Goal: Transaction & Acquisition: Purchase product/service

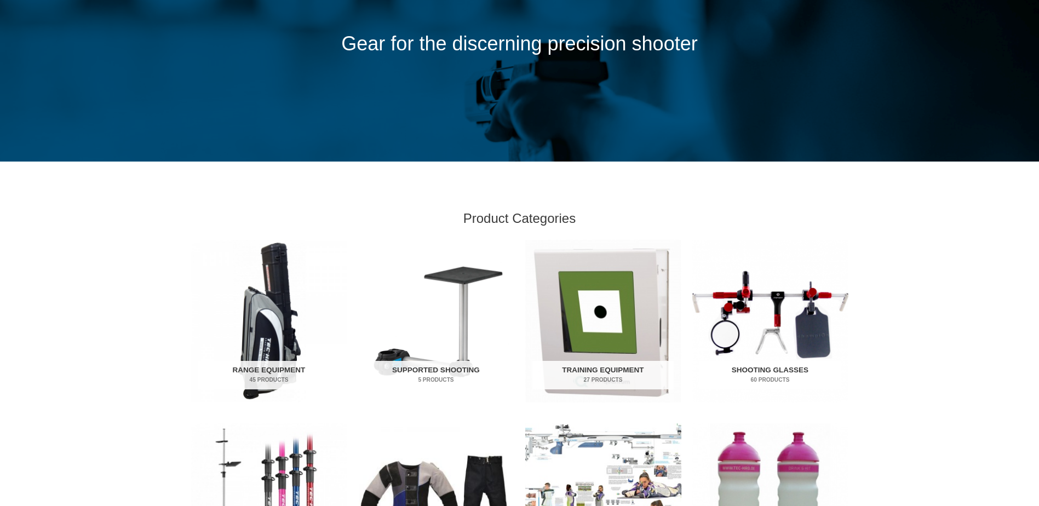
scroll to position [164, 0]
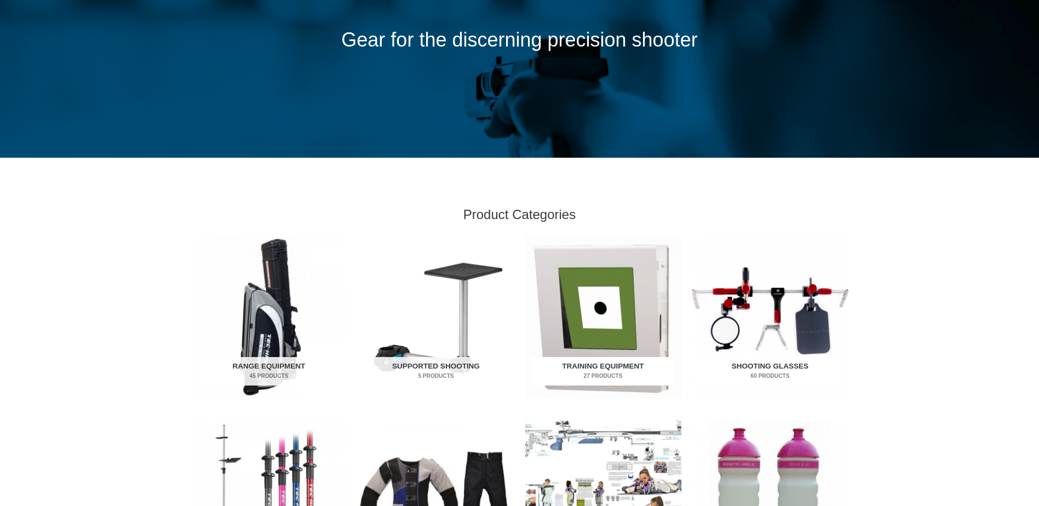
click at [631, 375] on mark "27 Products" at bounding box center [603, 376] width 141 height 8
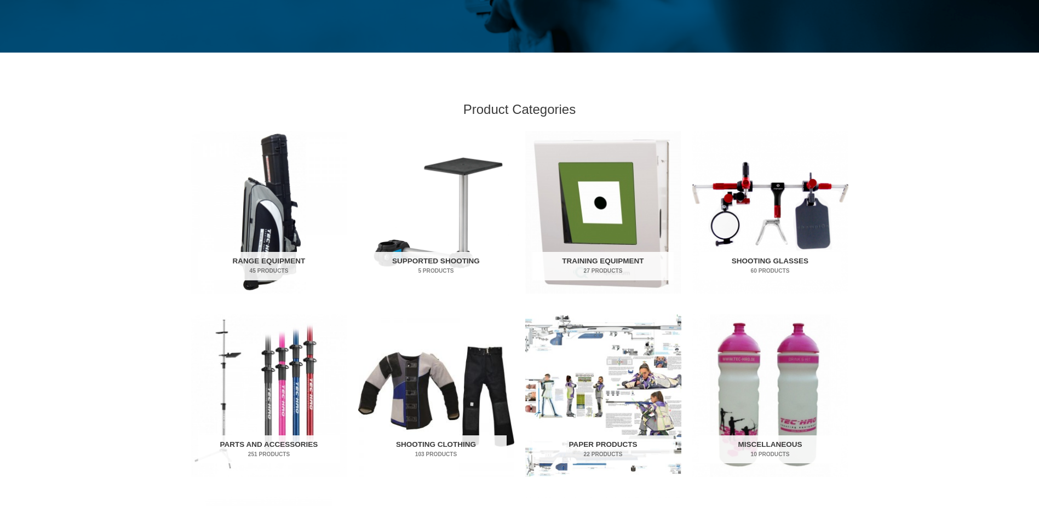
scroll to position [274, 0]
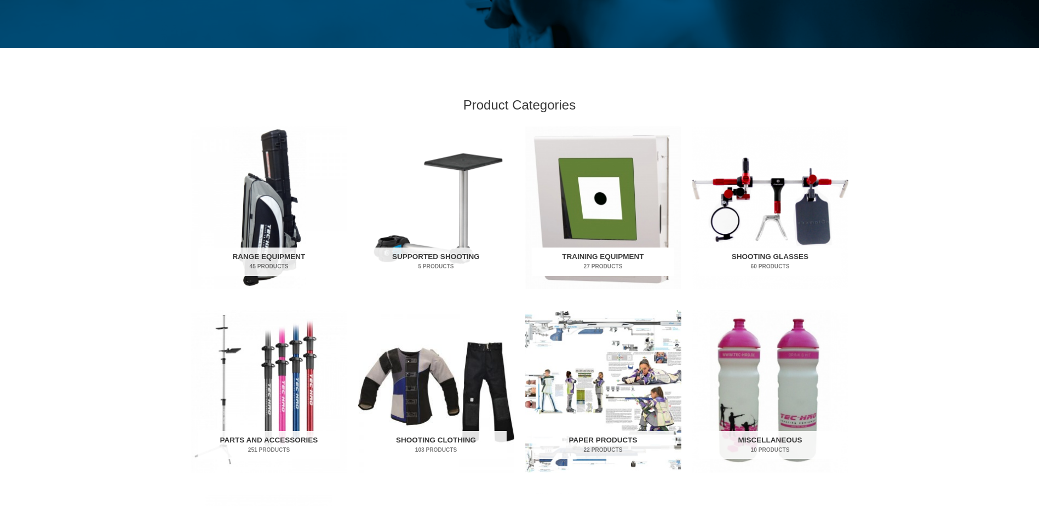
click at [594, 253] on h2 "Training Equipment 27 Products" at bounding box center [603, 262] width 141 height 28
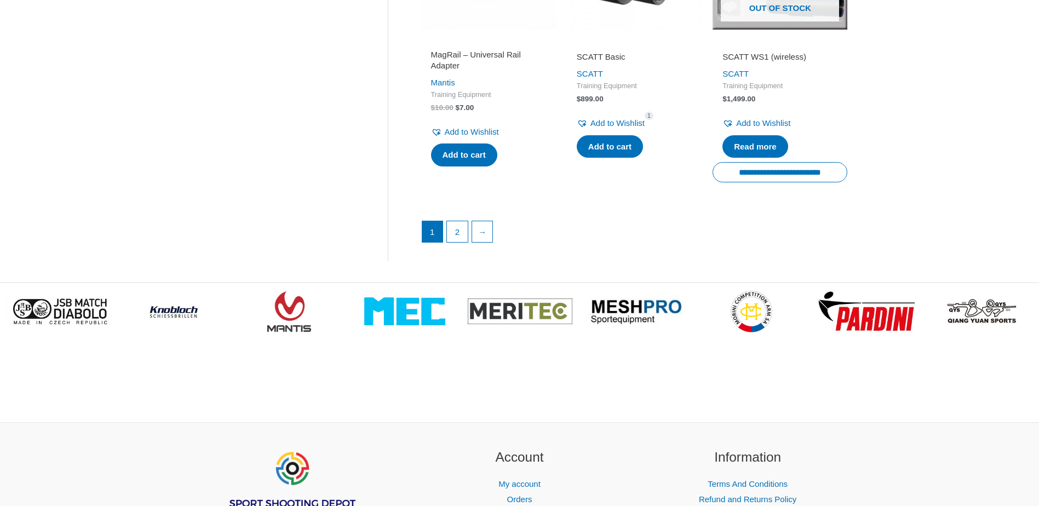
scroll to position [1589, 0]
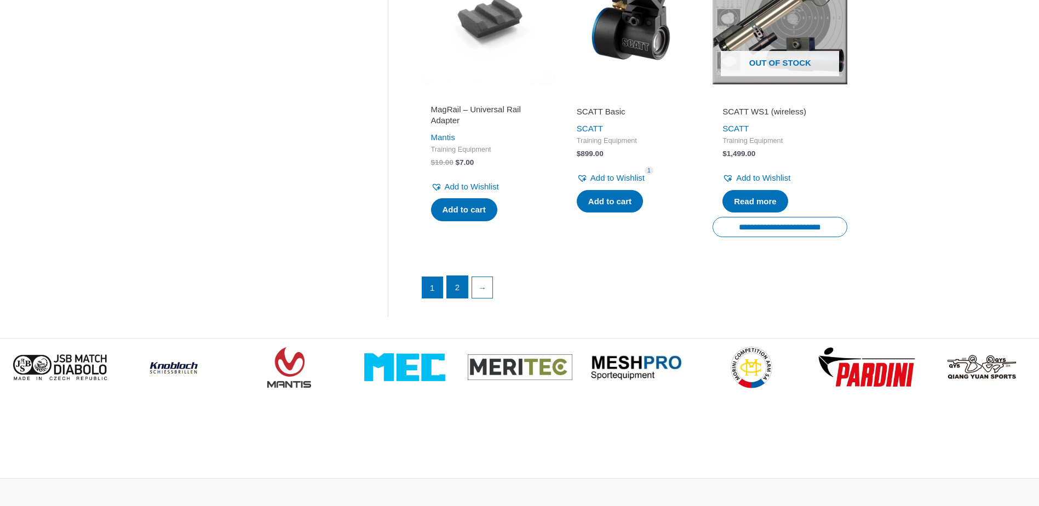
click at [459, 298] on link "2" at bounding box center [457, 287] width 21 height 22
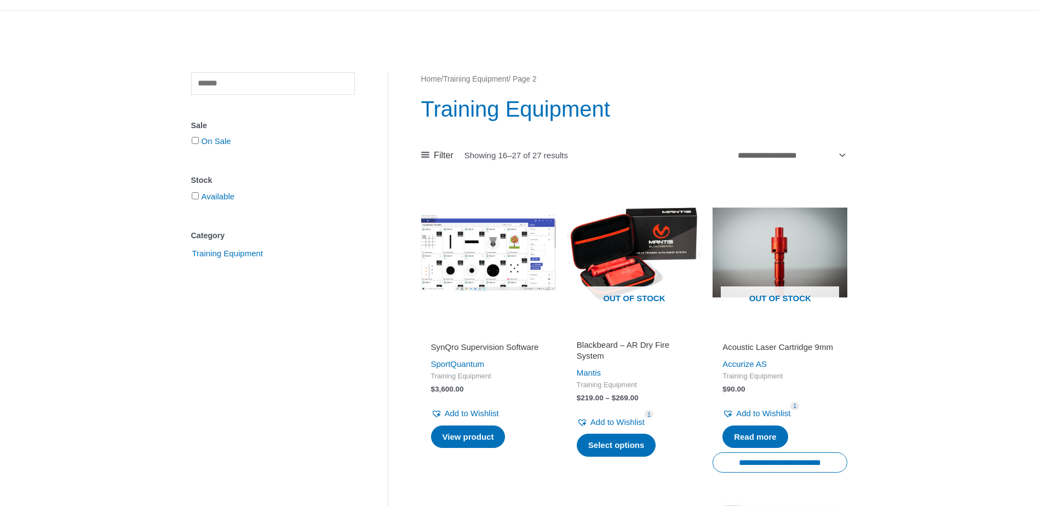
scroll to position [110, 0]
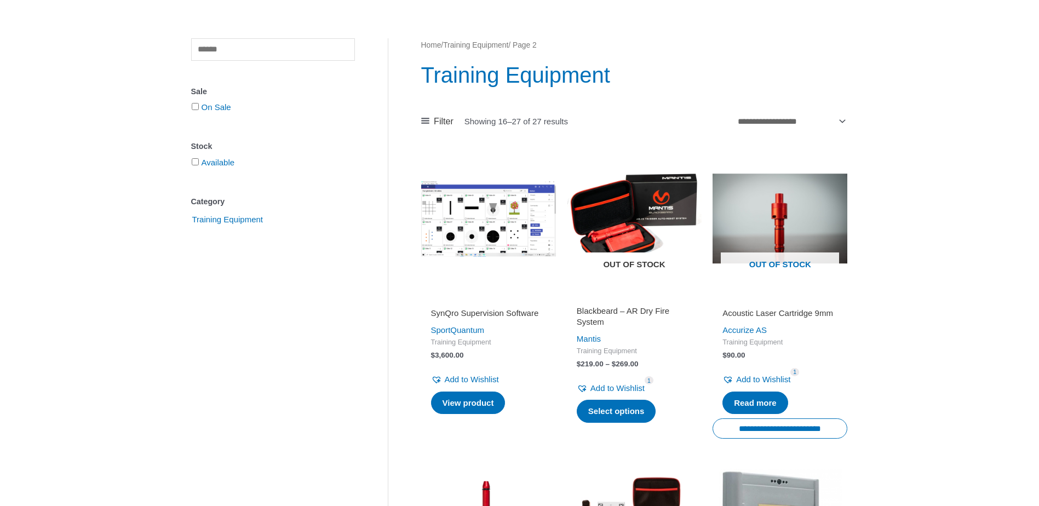
click at [636, 201] on img at bounding box center [634, 218] width 135 height 135
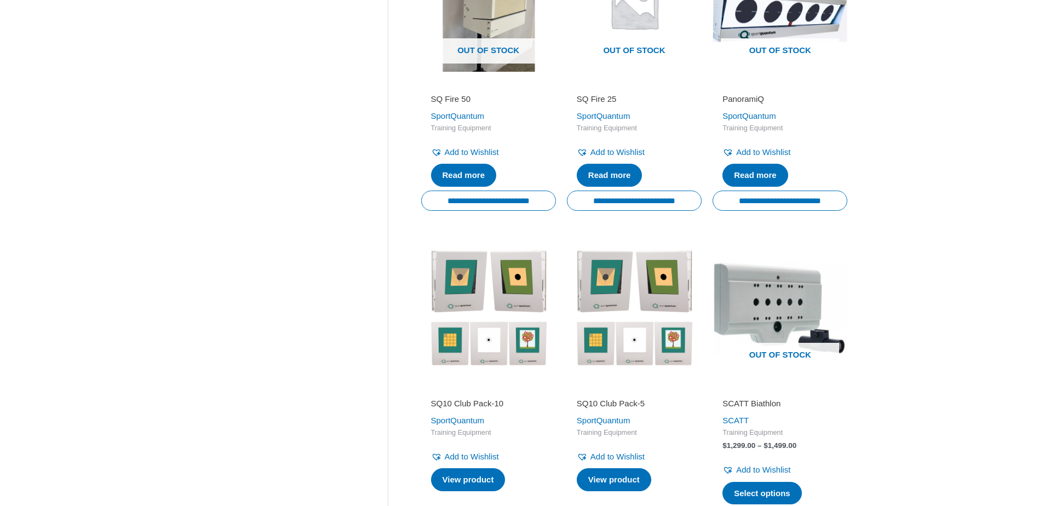
scroll to position [986, 0]
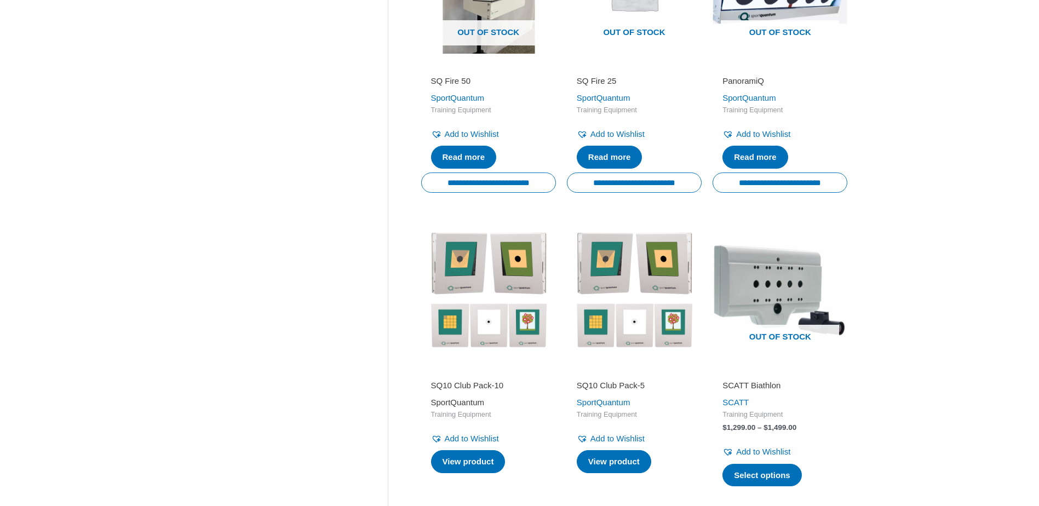
click at [481, 407] on link "SportQuantum" at bounding box center [458, 402] width 54 height 9
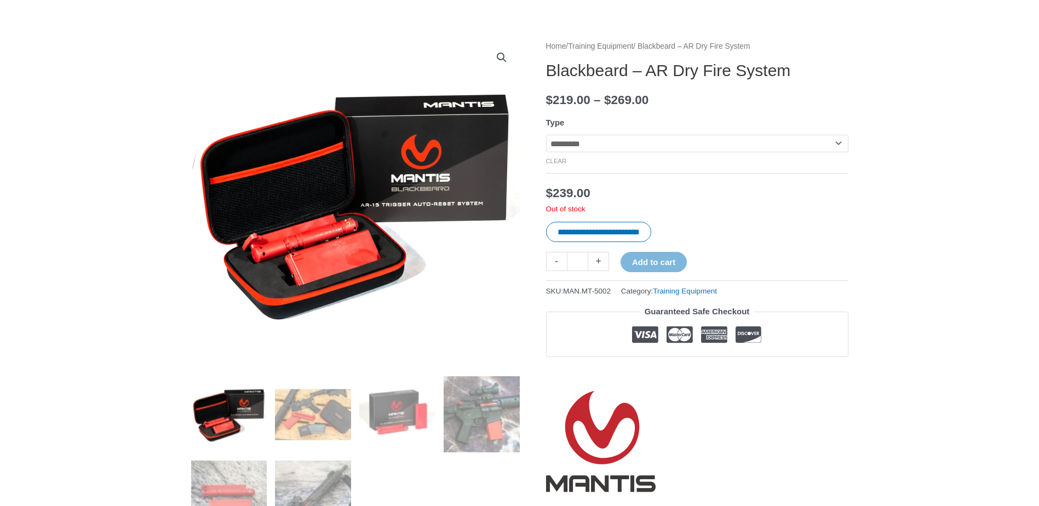
scroll to position [110, 0]
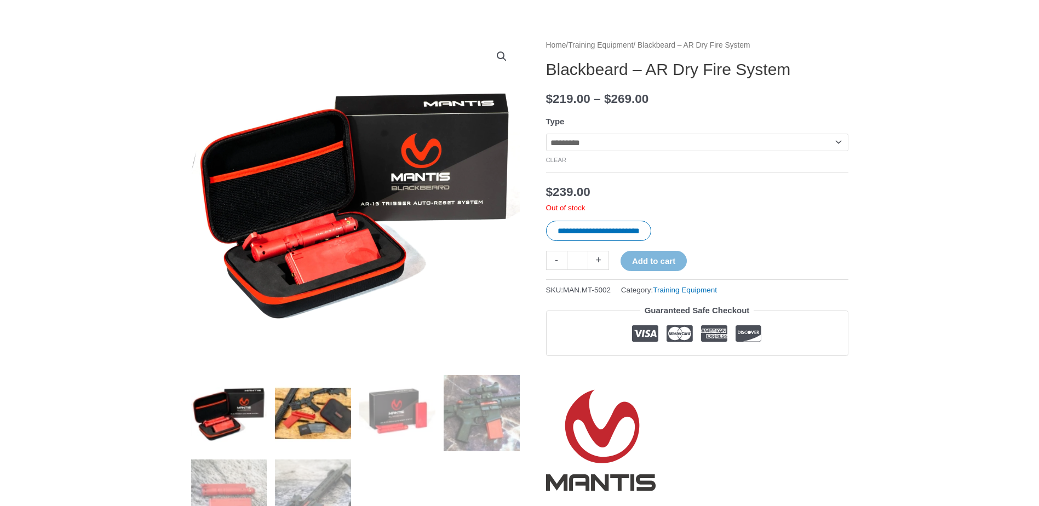
click at [312, 398] on img at bounding box center [313, 413] width 76 height 76
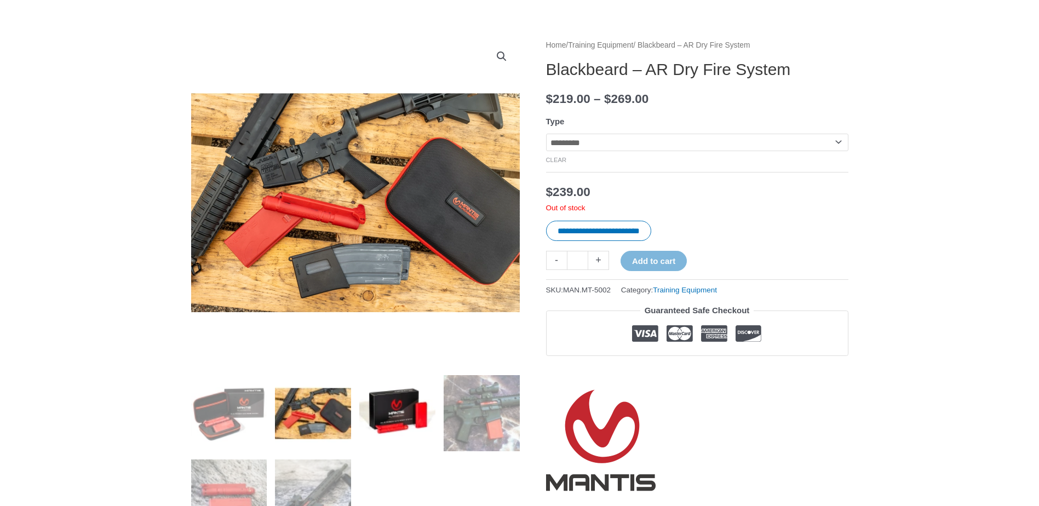
click at [381, 410] on img at bounding box center [397, 413] width 76 height 76
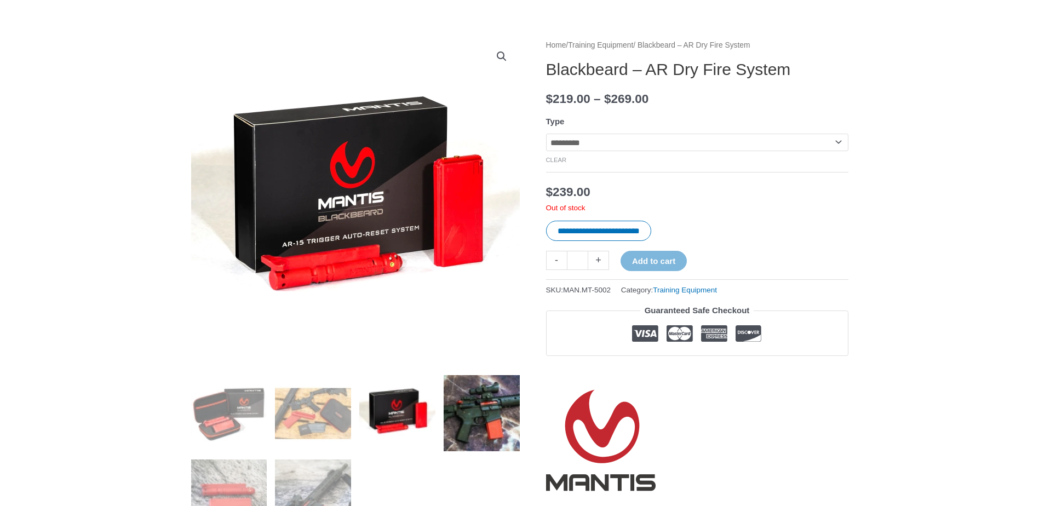
click at [484, 414] on img at bounding box center [482, 413] width 76 height 76
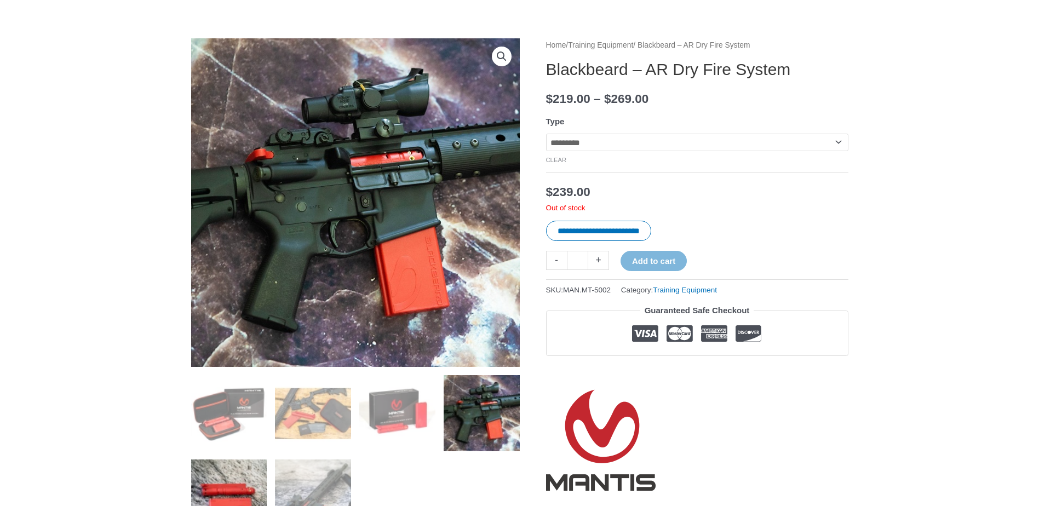
click at [242, 487] on img at bounding box center [229, 498] width 76 height 76
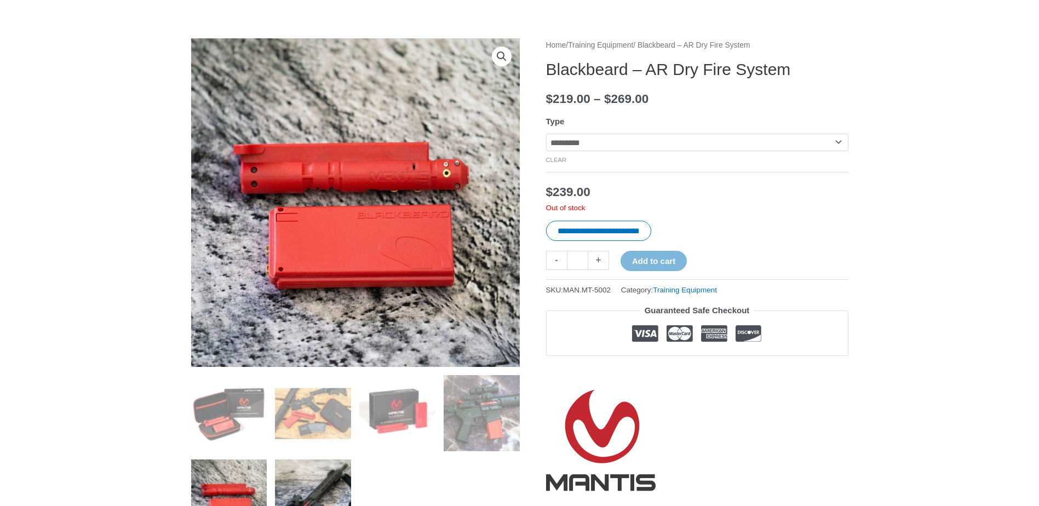
click at [312, 484] on img at bounding box center [313, 498] width 76 height 76
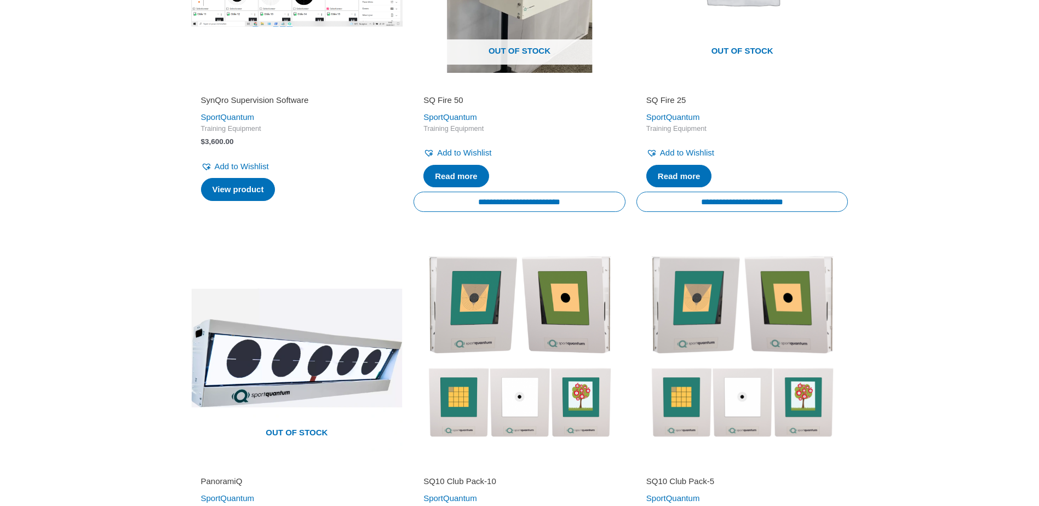
scroll to position [767, 0]
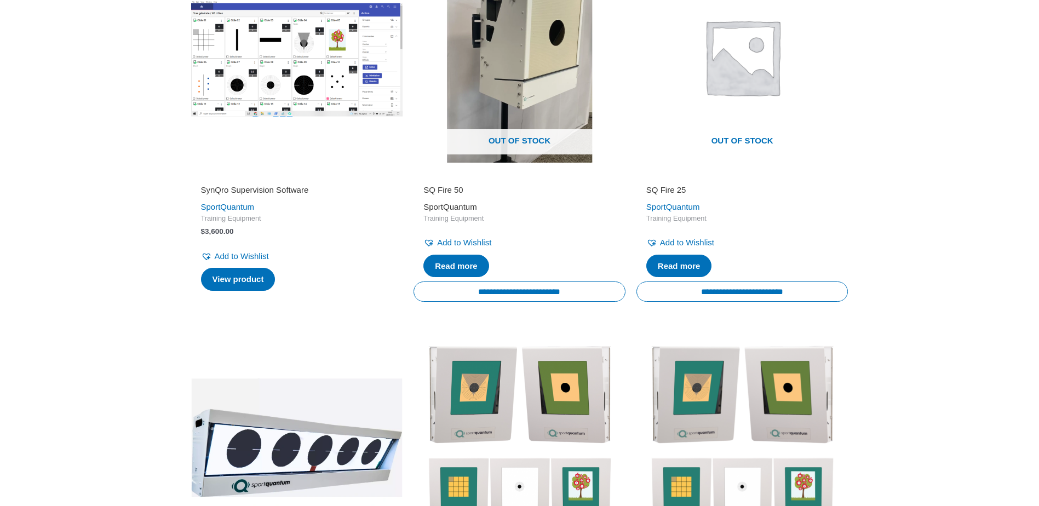
click at [458, 203] on link "SportQuantum" at bounding box center [450, 206] width 54 height 9
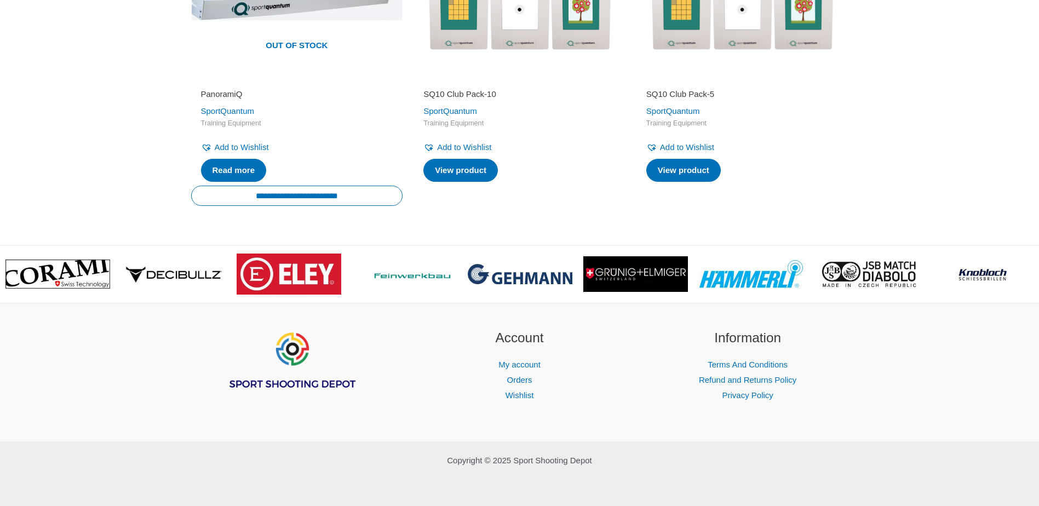
scroll to position [1246, 0]
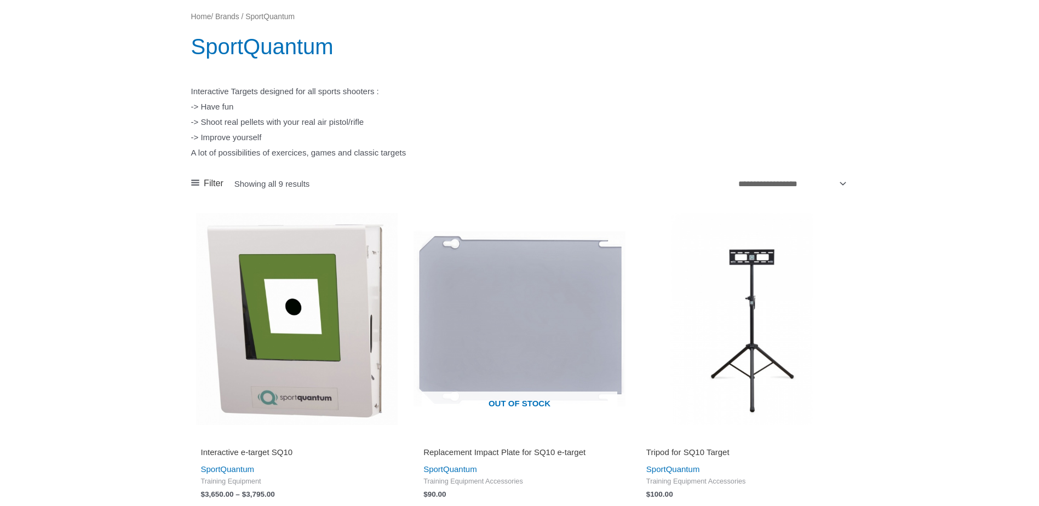
scroll to position [329, 0]
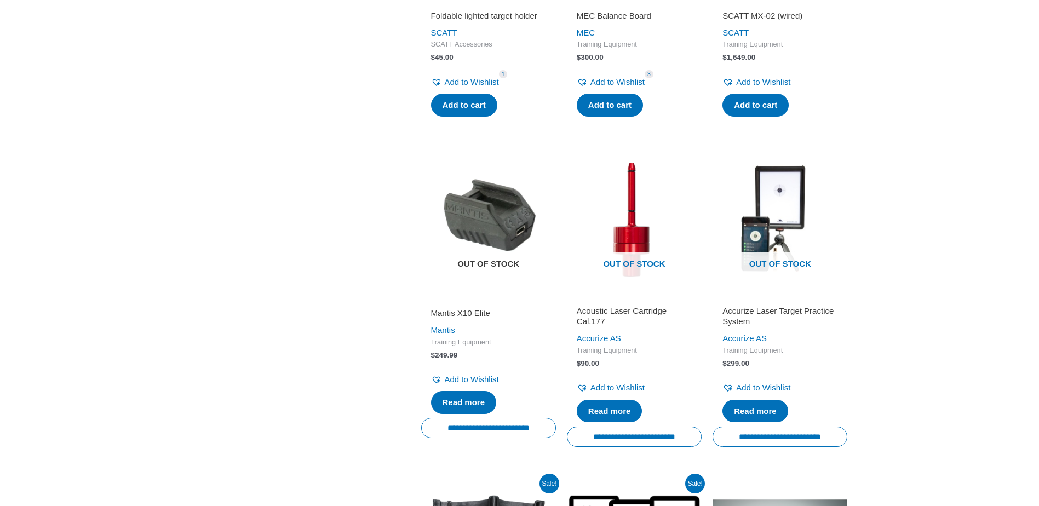
scroll to position [741, 0]
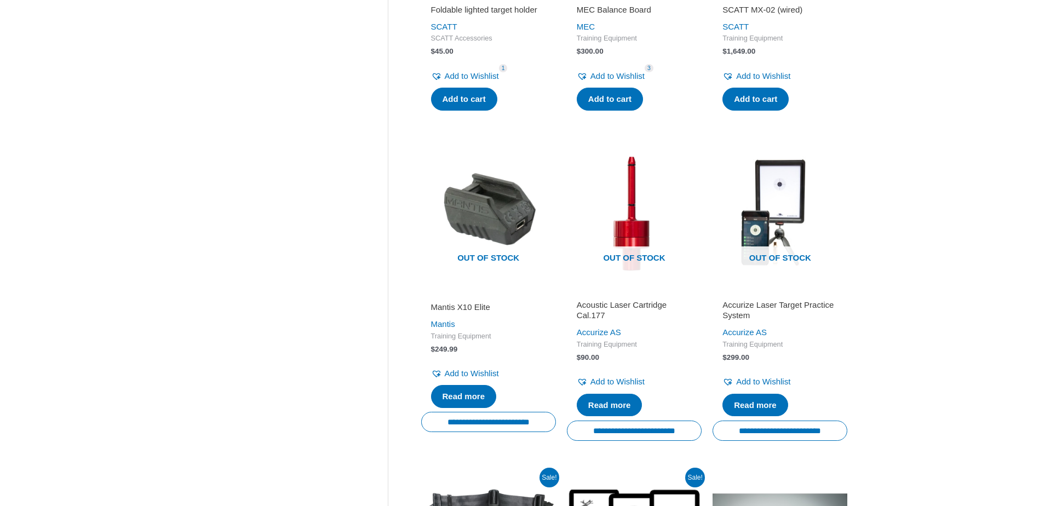
click at [755, 321] on h2 "Accurize Laser Target Practice System" at bounding box center [780, 310] width 115 height 21
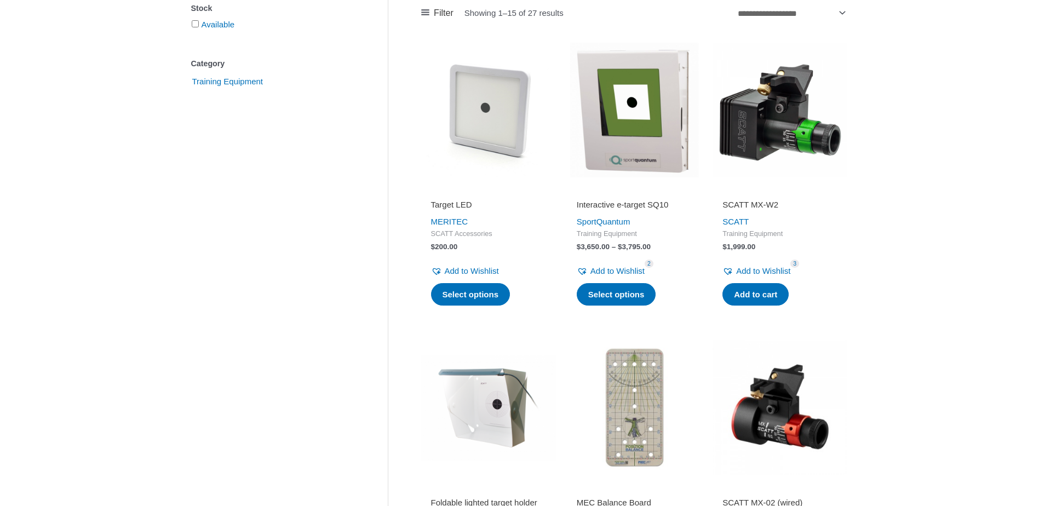
scroll to position [193, 0]
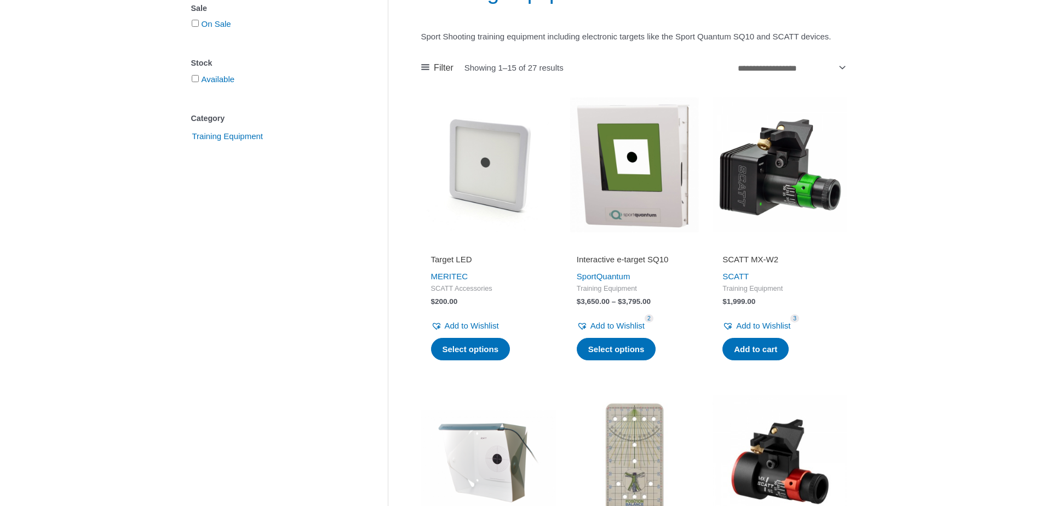
click at [462, 265] on h2 "Target LED" at bounding box center [488, 259] width 115 height 11
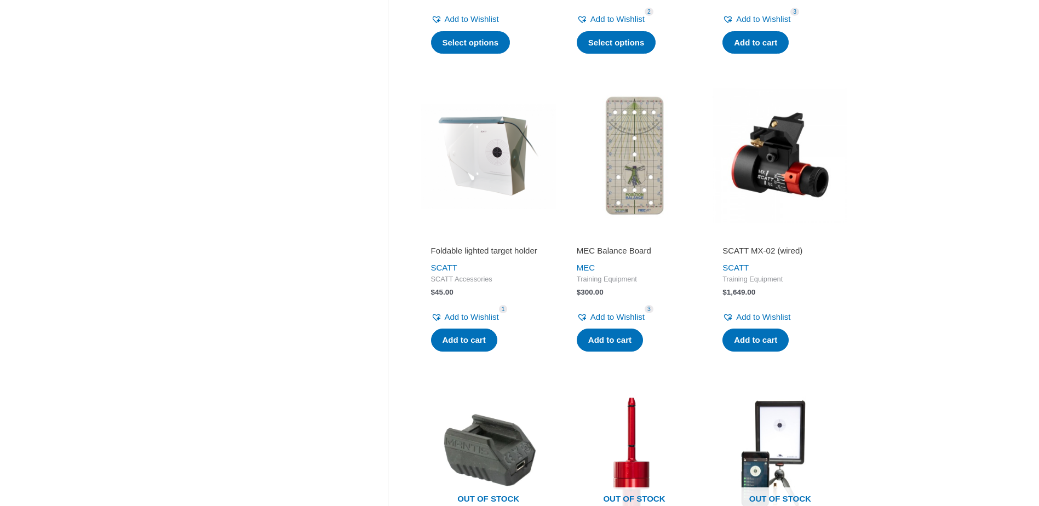
scroll to position [493, 0]
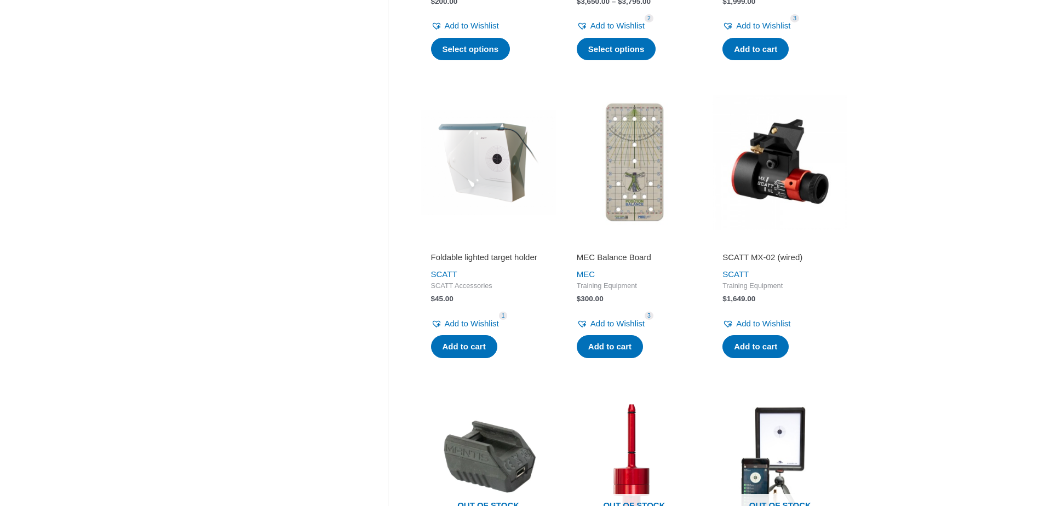
click at [486, 230] on img at bounding box center [488, 162] width 135 height 135
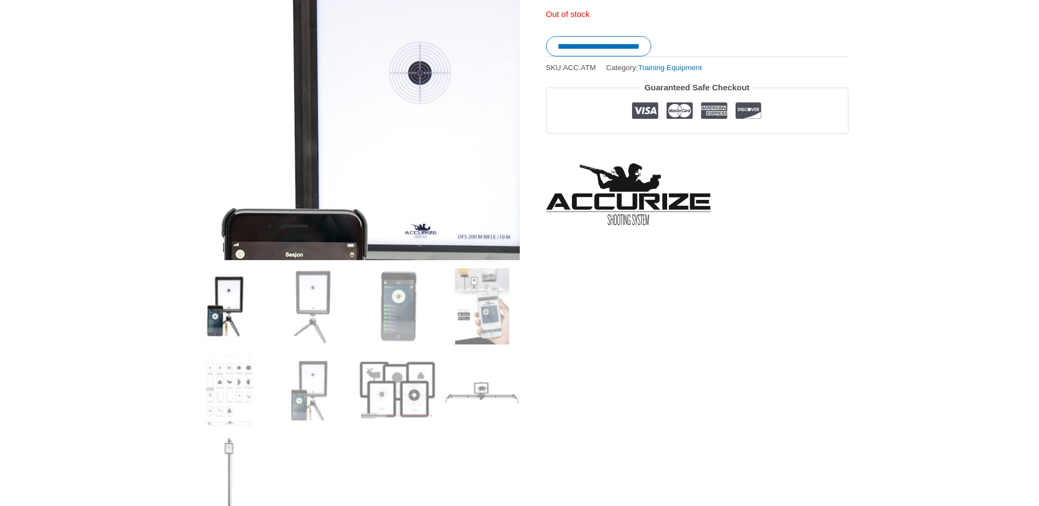
scroll to position [219, 0]
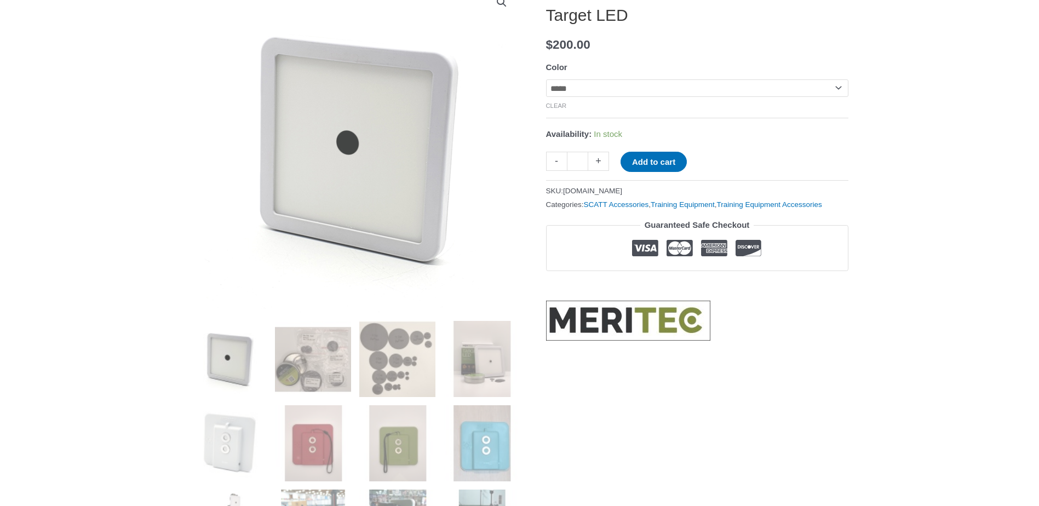
scroll to position [164, 0]
click at [224, 358] on img at bounding box center [229, 358] width 76 height 76
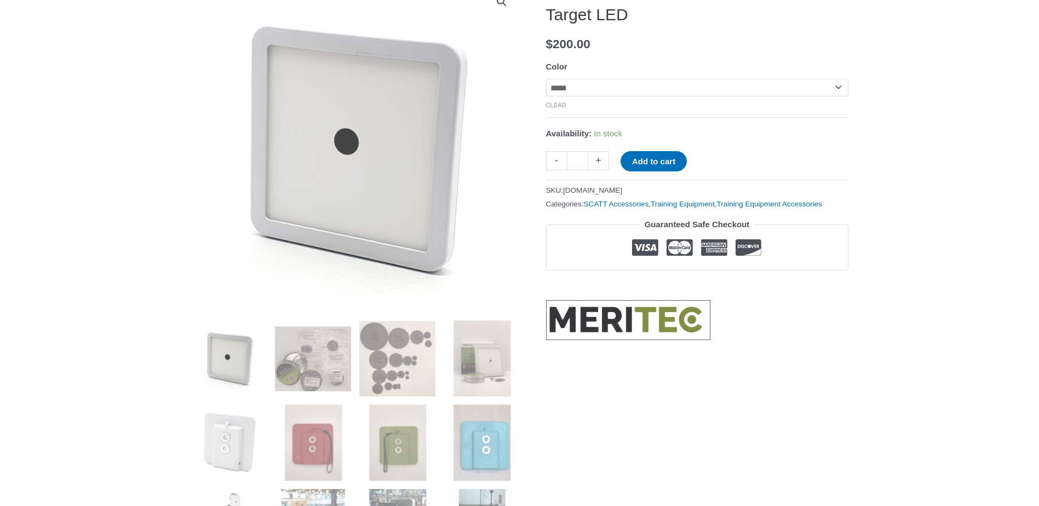
click at [332, 151] on img at bounding box center [355, 147] width 331 height 359
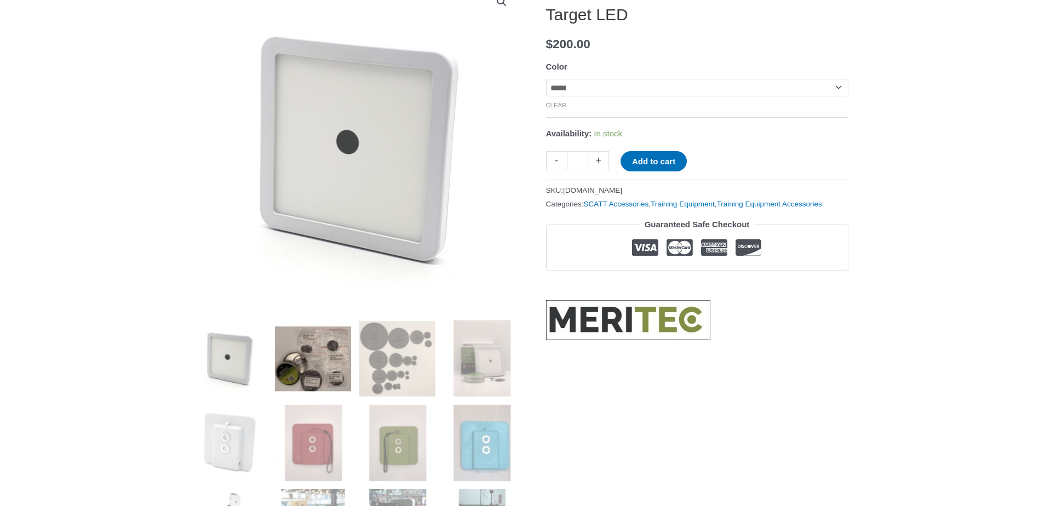
click at [323, 372] on img at bounding box center [313, 358] width 76 height 76
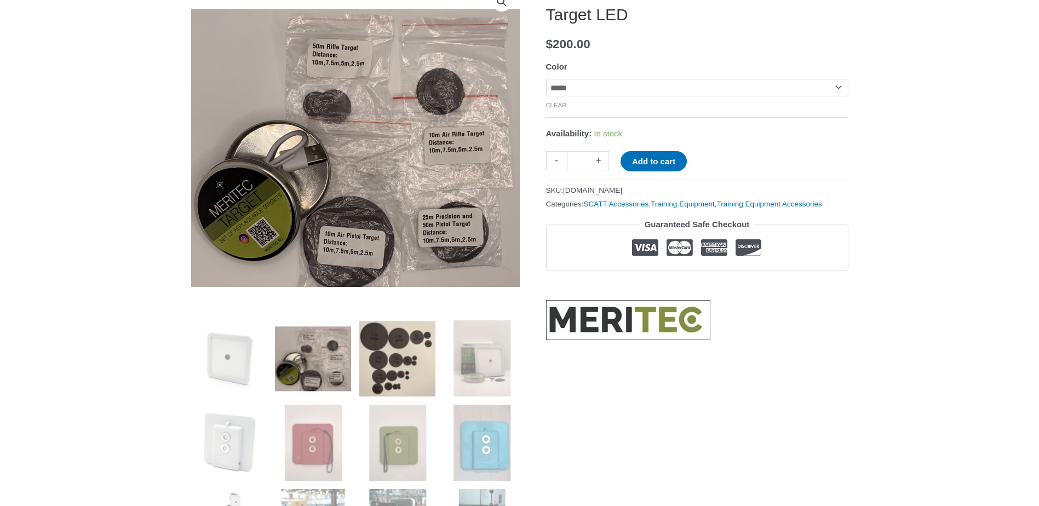
click at [397, 370] on img at bounding box center [397, 358] width 76 height 76
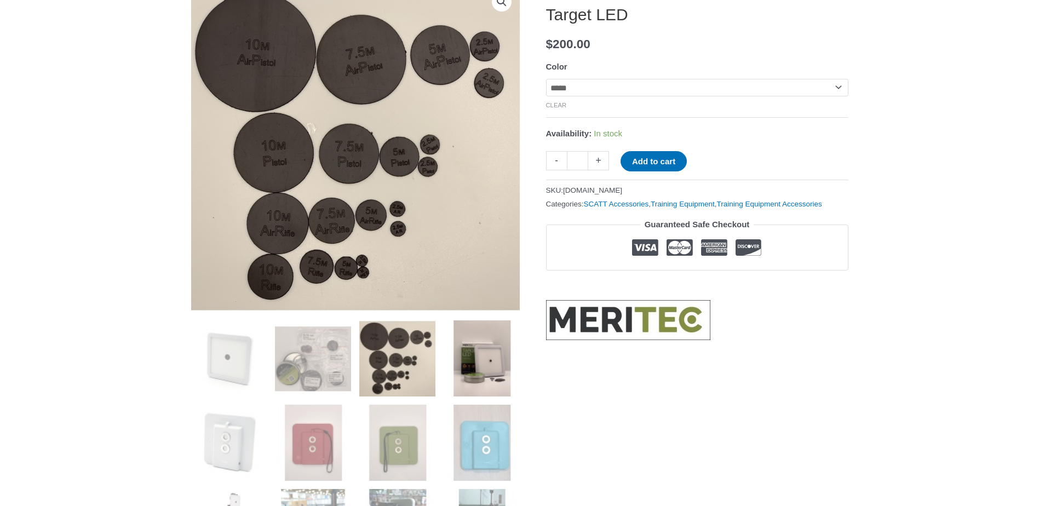
click at [475, 356] on img at bounding box center [482, 358] width 76 height 76
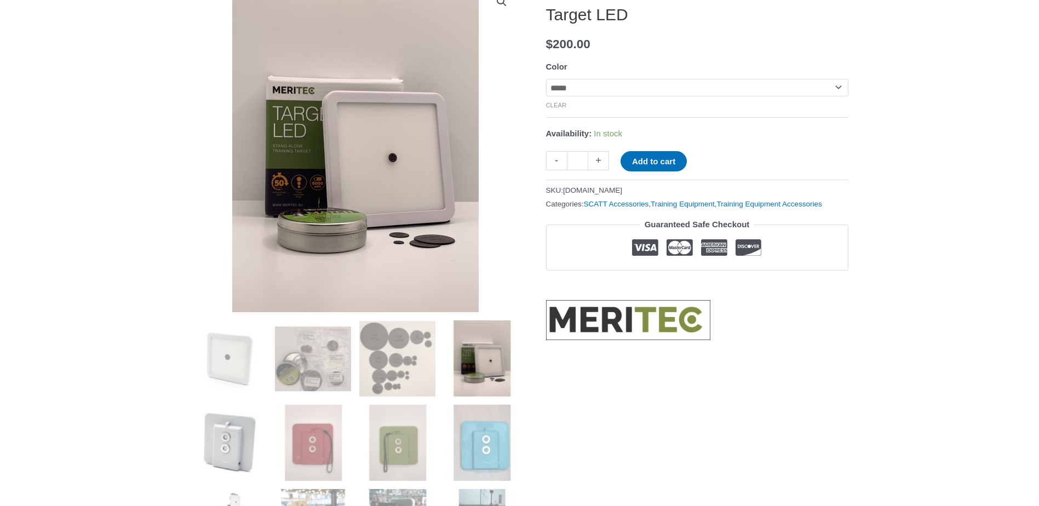
click at [225, 430] on img at bounding box center [229, 443] width 76 height 76
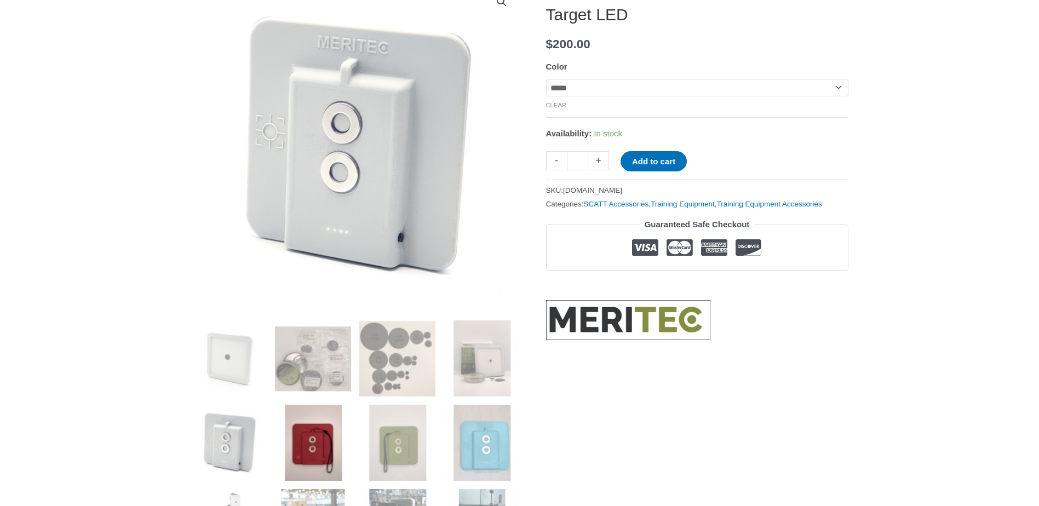
click at [314, 431] on img at bounding box center [313, 443] width 76 height 76
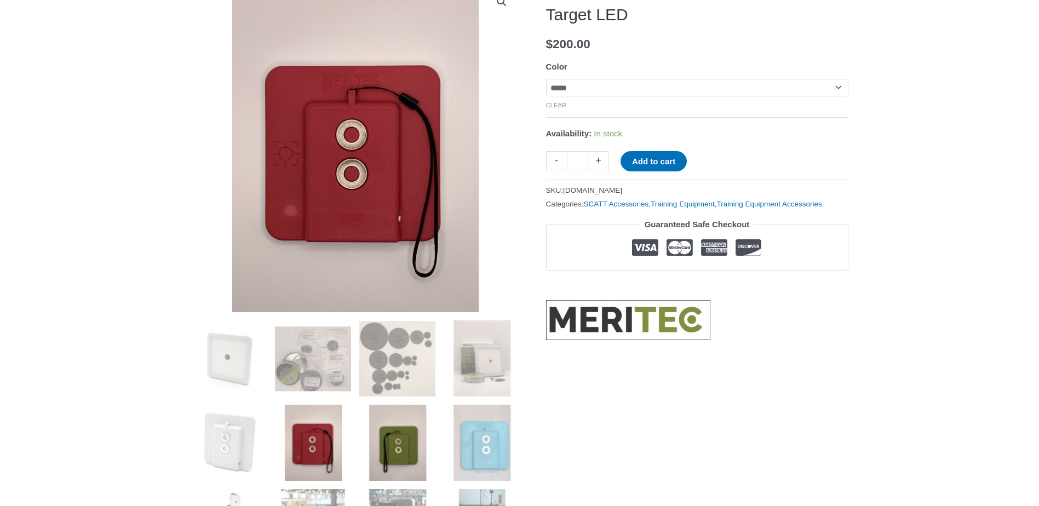
click at [402, 438] on img at bounding box center [397, 443] width 76 height 76
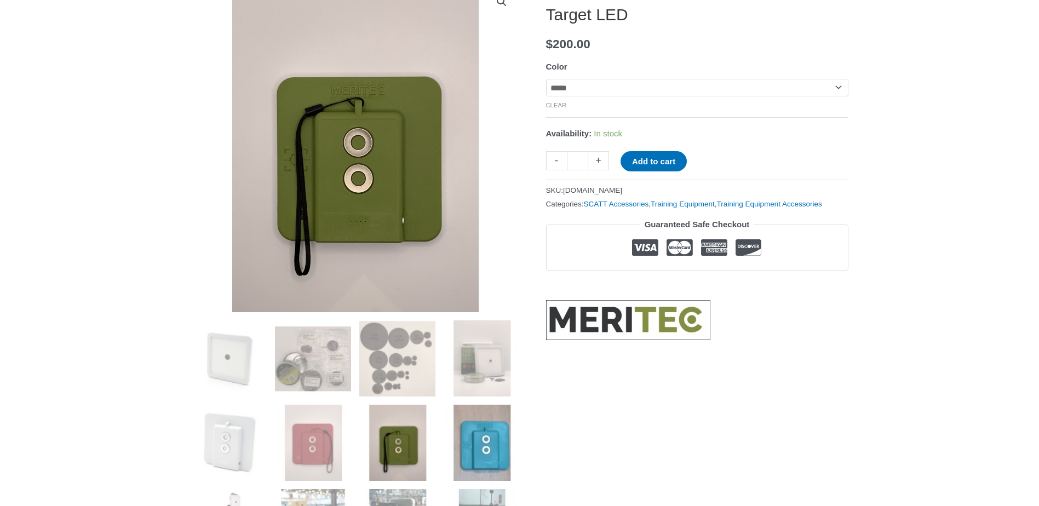
click at [462, 439] on img at bounding box center [482, 443] width 76 height 76
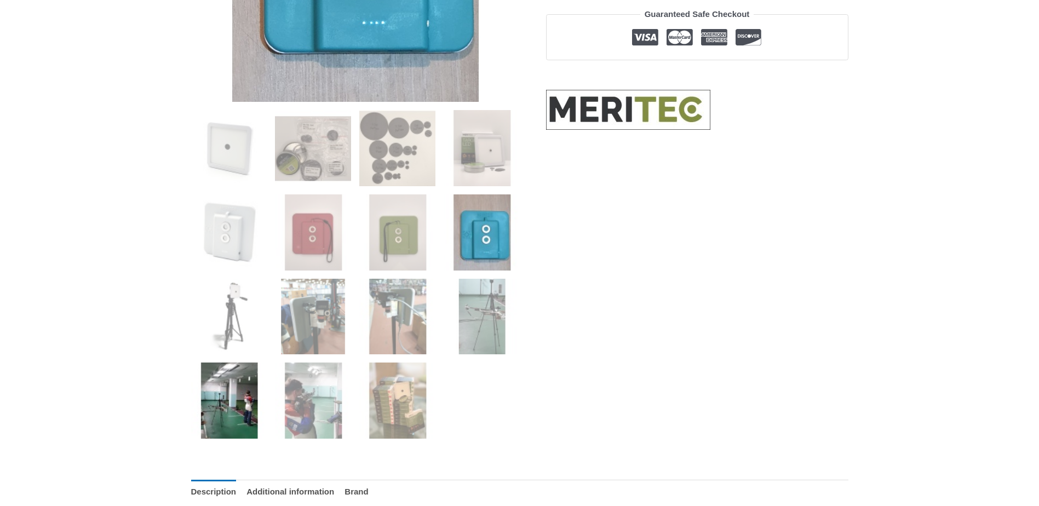
scroll to position [383, 0]
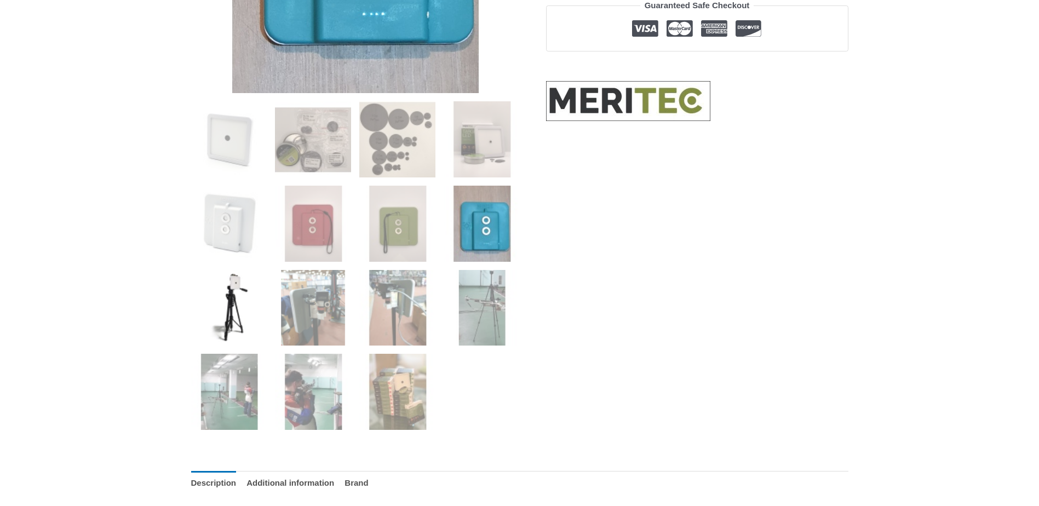
click at [221, 326] on img at bounding box center [229, 308] width 76 height 76
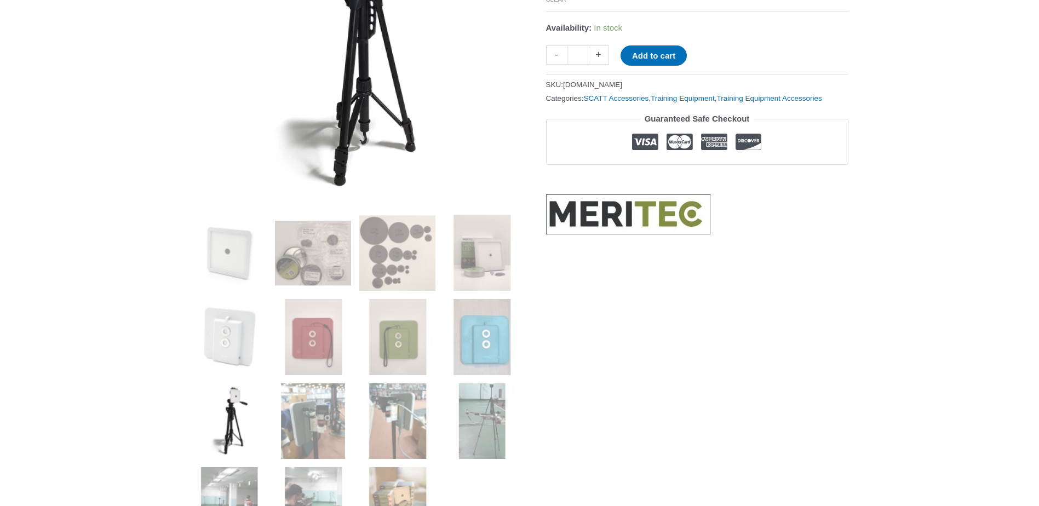
scroll to position [274, 0]
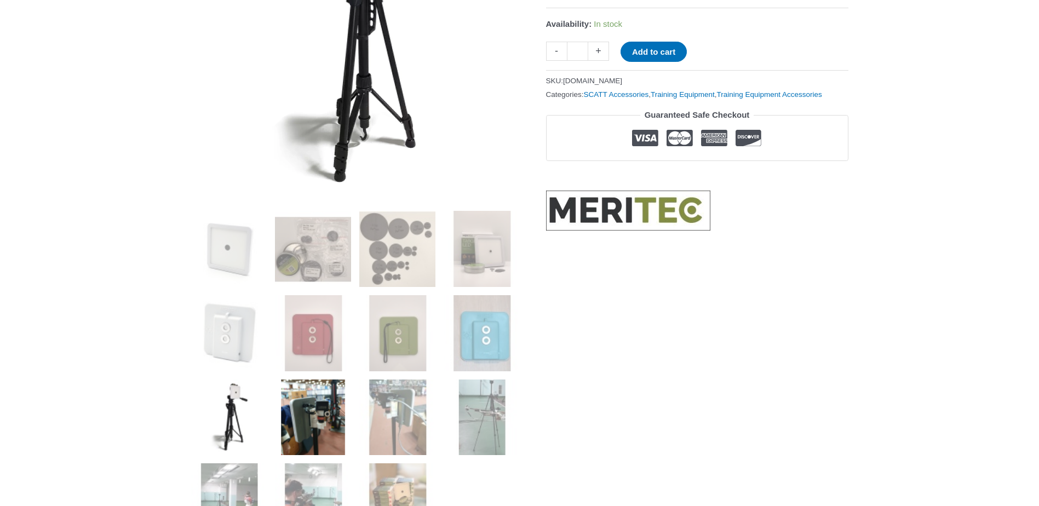
click at [313, 405] on img at bounding box center [313, 418] width 76 height 76
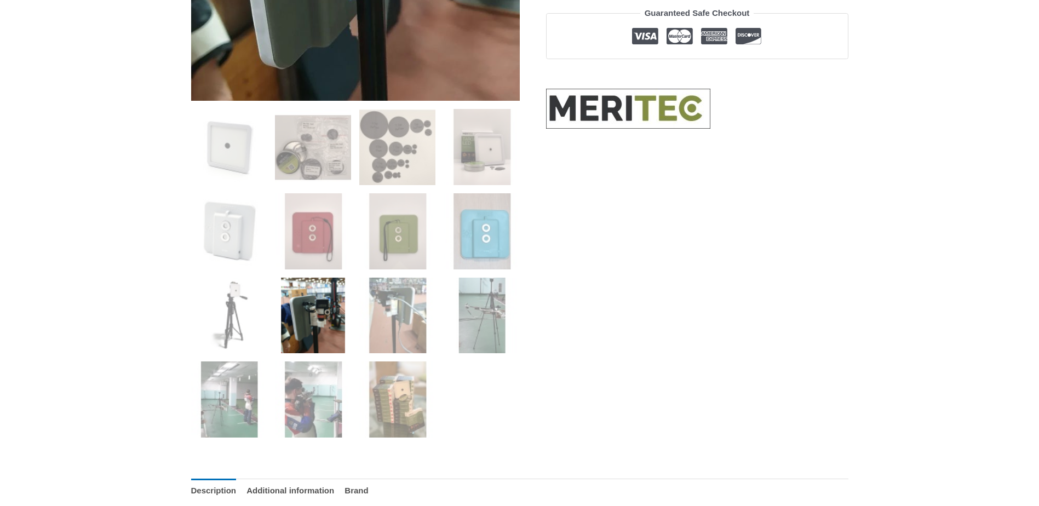
scroll to position [383, 0]
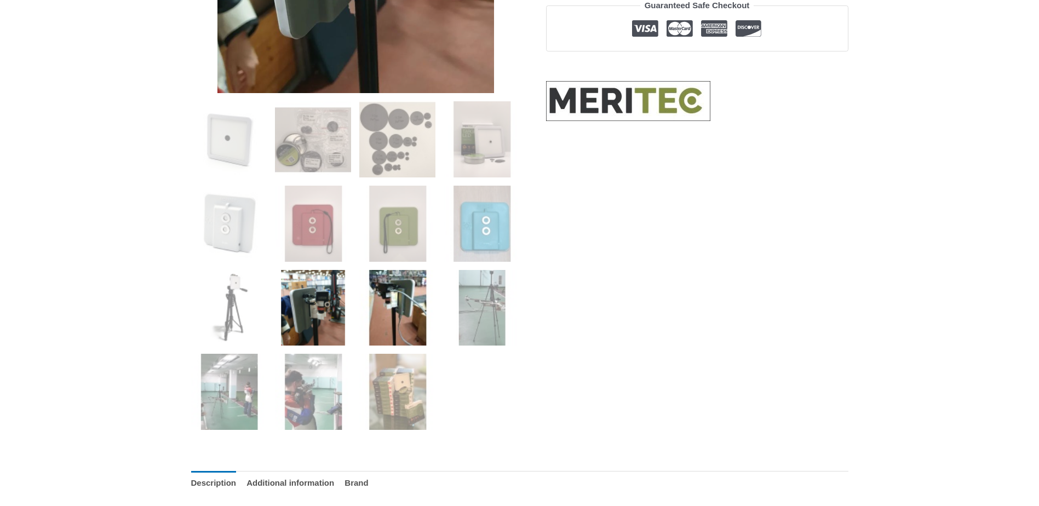
click at [399, 308] on img at bounding box center [397, 308] width 76 height 76
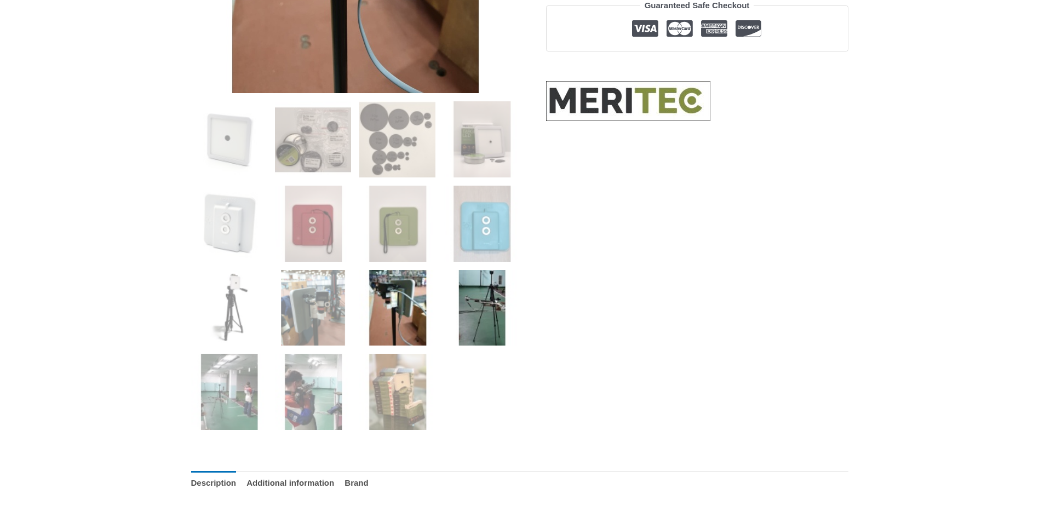
click at [485, 322] on img at bounding box center [482, 308] width 76 height 76
